Goal: Answer question/provide support

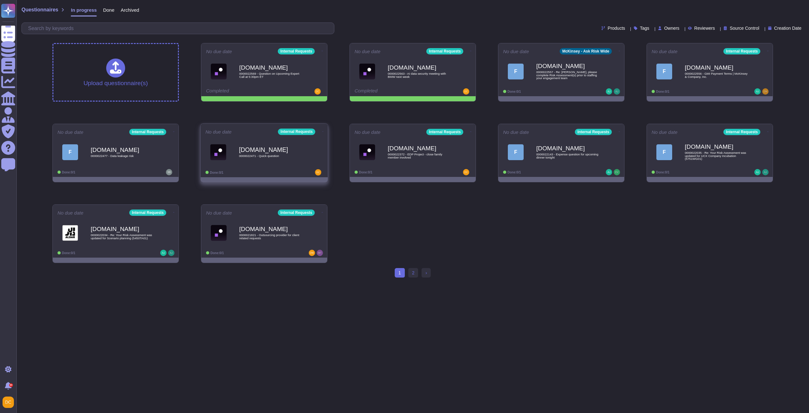
click at [261, 164] on div "[DOMAIN_NAME] 0000022471 - Quick question" at bounding box center [271, 152] width 64 height 26
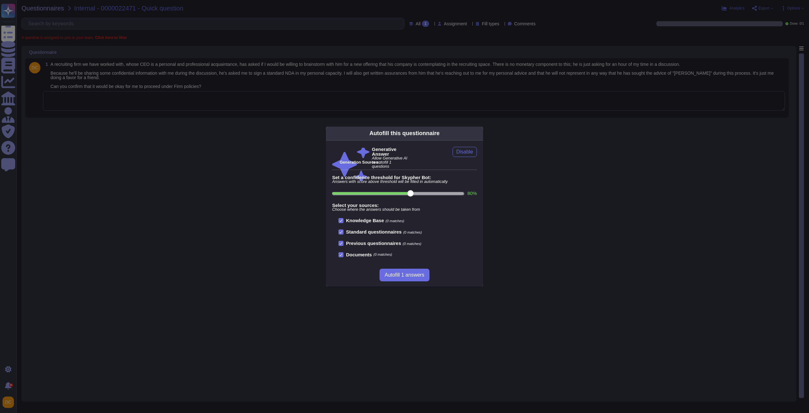
click at [165, 101] on div "Autofill this questionnaire Generative Answer Allow Generative AI to autofill 1…" at bounding box center [404, 206] width 809 height 413
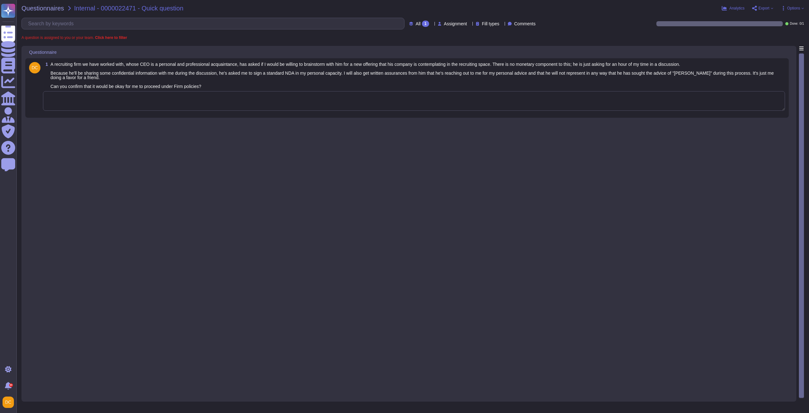
click at [165, 101] on textarea at bounding box center [414, 101] width 742 height 20
paste textarea "We have no concerns with the activity and agree with DJ that this would fall un…"
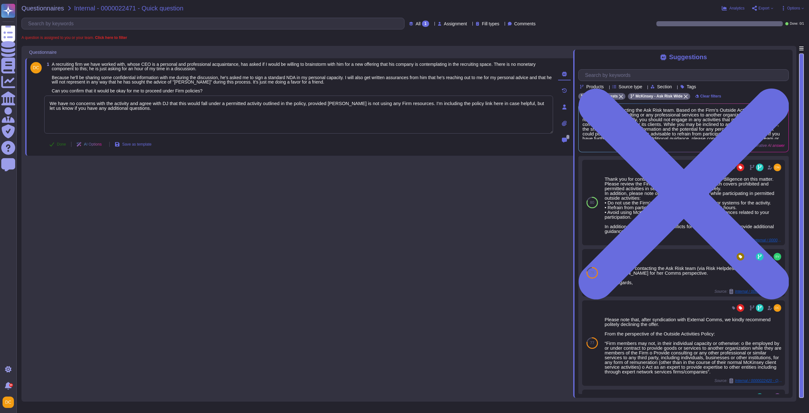
type textarea "We have no concerns with the activity and agree with DJ that this would fall un…"
click at [60, 144] on span "Done" at bounding box center [61, 144] width 9 height 4
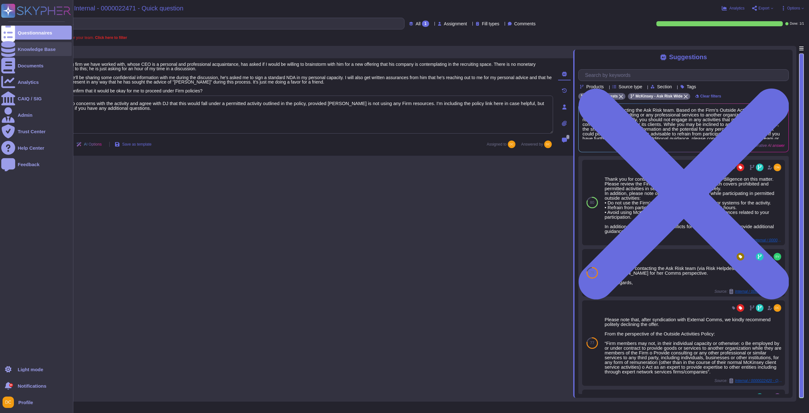
click at [6, 48] on icon at bounding box center [8, 49] width 14 height 16
